Goal: Find specific page/section: Find specific page/section

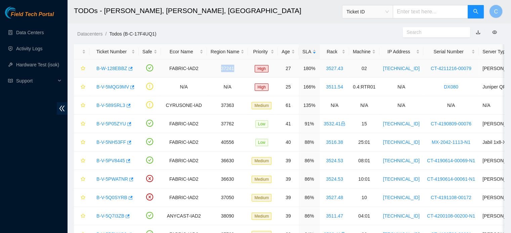
drag, startPoint x: 216, startPoint y: 67, endPoint x: 238, endPoint y: 73, distance: 22.2
click at [238, 73] on td "37241" at bounding box center [227, 68] width 41 height 18
click at [234, 72] on td "37241" at bounding box center [227, 68] width 41 height 18
drag, startPoint x: 231, startPoint y: 66, endPoint x: 206, endPoint y: 73, distance: 25.7
click at [207, 73] on td "37241" at bounding box center [227, 68] width 41 height 18
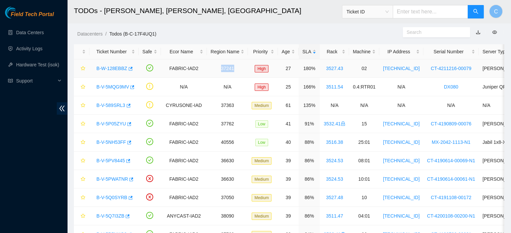
click at [207, 71] on td "37241" at bounding box center [227, 68] width 41 height 18
click at [18, 31] on link "Data Centers" at bounding box center [30, 32] width 28 height 5
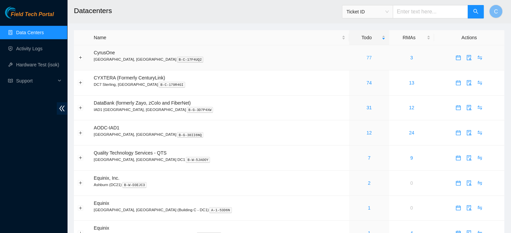
click at [366, 56] on link "77" at bounding box center [368, 57] width 5 height 5
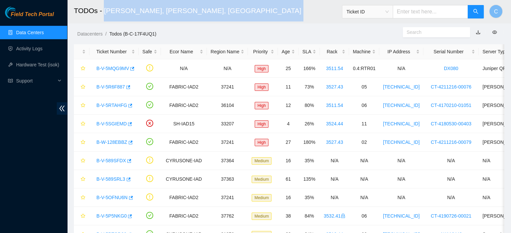
drag, startPoint x: 177, startPoint y: 13, endPoint x: 104, endPoint y: 10, distance: 73.2
click at [104, 10] on h2 "TODOs - [PERSON_NAME], [PERSON_NAME], [GEOGRAPHIC_DATA]" at bounding box center [248, 10] width 348 height 21
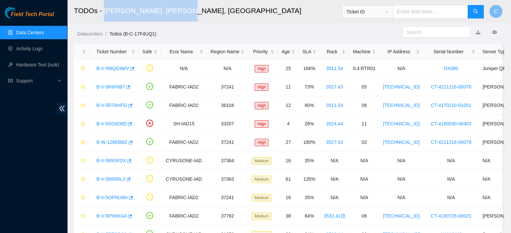
drag, startPoint x: 103, startPoint y: 9, endPoint x: 174, endPoint y: 17, distance: 71.6
click at [174, 17] on h2 "TODOs - [PERSON_NAME], [PERSON_NAME], [GEOGRAPHIC_DATA]" at bounding box center [248, 10] width 348 height 21
drag, startPoint x: 173, startPoint y: 12, endPoint x: 83, endPoint y: 11, distance: 90.7
click at [83, 11] on h2 "TODOs - [PERSON_NAME], [PERSON_NAME], [GEOGRAPHIC_DATA]" at bounding box center [248, 10] width 348 height 21
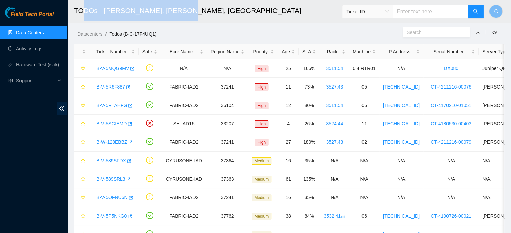
click at [83, 11] on h2 "TODOs - [PERSON_NAME], [PERSON_NAME], [GEOGRAPHIC_DATA]" at bounding box center [248, 10] width 348 height 21
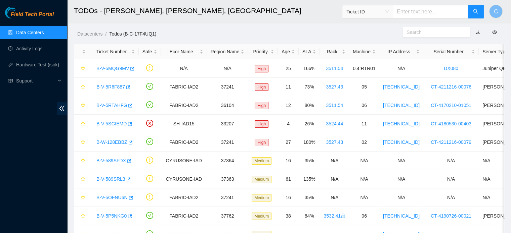
drag, startPoint x: 49, startPoint y: 33, endPoint x: 223, endPoint y: 21, distance: 174.6
drag, startPoint x: 223, startPoint y: 21, endPoint x: 204, endPoint y: 20, distance: 18.9
click at [204, 20] on h2 "TODOs - [PERSON_NAME], [PERSON_NAME], [GEOGRAPHIC_DATA]" at bounding box center [248, 10] width 348 height 21
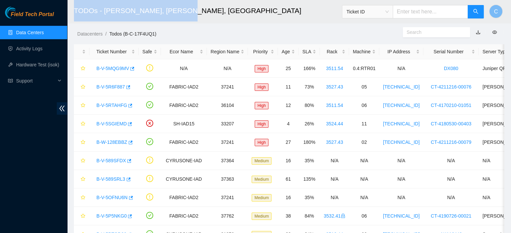
drag, startPoint x: 173, startPoint y: 11, endPoint x: 75, endPoint y: 12, distance: 97.7
click at [75, 12] on h2 "TODOs - [PERSON_NAME], [PERSON_NAME], [GEOGRAPHIC_DATA]" at bounding box center [248, 10] width 348 height 21
drag, startPoint x: 73, startPoint y: 11, endPoint x: 173, endPoint y: 10, distance: 100.1
click at [173, 10] on header "TODOs - [PERSON_NAME], [PERSON_NAME], [GEOGRAPHIC_DATA] Ticket ID C" at bounding box center [322, 11] width 511 height 23
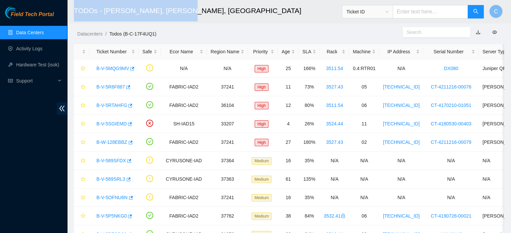
click at [173, 10] on h2 "TODOs - [PERSON_NAME], [PERSON_NAME], [GEOGRAPHIC_DATA]" at bounding box center [248, 10] width 348 height 21
drag, startPoint x: 173, startPoint y: 10, endPoint x: 73, endPoint y: 11, distance: 100.4
click at [73, 11] on header "TODOs - [PERSON_NAME], [PERSON_NAME], [GEOGRAPHIC_DATA] Ticket ID C" at bounding box center [322, 11] width 511 height 23
drag, startPoint x: 75, startPoint y: 9, endPoint x: 172, endPoint y: 13, distance: 96.8
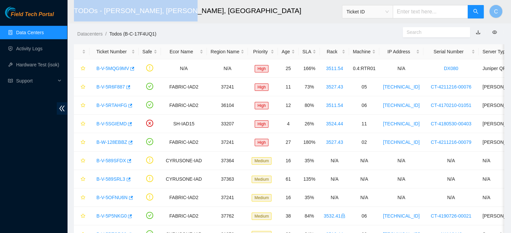
click at [172, 13] on h2 "TODOs - [PERSON_NAME], [PERSON_NAME], [GEOGRAPHIC_DATA]" at bounding box center [248, 10] width 348 height 21
drag, startPoint x: 174, startPoint y: 12, endPoint x: 74, endPoint y: 7, distance: 100.2
click at [74, 7] on h2 "TODOs - [PERSON_NAME], [PERSON_NAME], [GEOGRAPHIC_DATA]" at bounding box center [248, 10] width 348 height 21
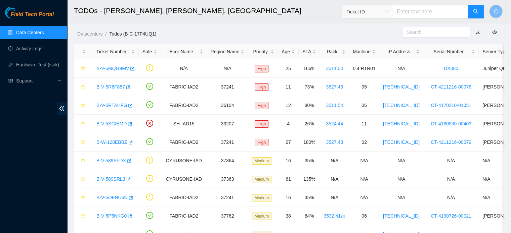
click at [34, 33] on link "Data Centers" at bounding box center [30, 32] width 28 height 5
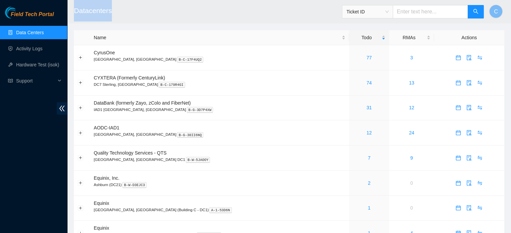
drag, startPoint x: 111, startPoint y: 12, endPoint x: 75, endPoint y: 14, distance: 36.7
click at [75, 14] on h2 "Datacenters" at bounding box center [248, 10] width 348 height 21
